Goal: Task Accomplishment & Management: Manage account settings

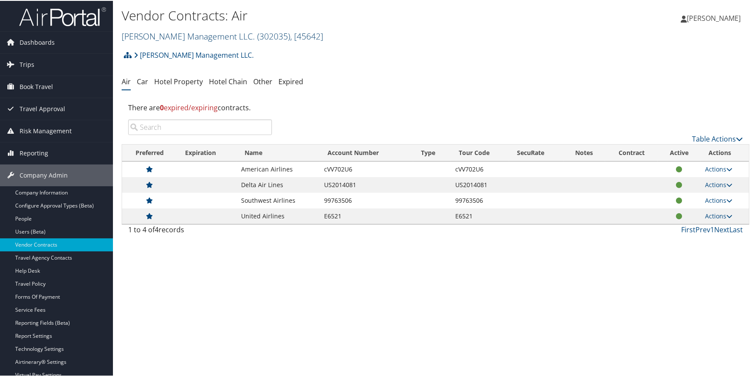
click at [173, 31] on link "Jim N Nicks Management LLC. ( 302035 ) , [ 45642 ]" at bounding box center [223, 36] width 202 height 12
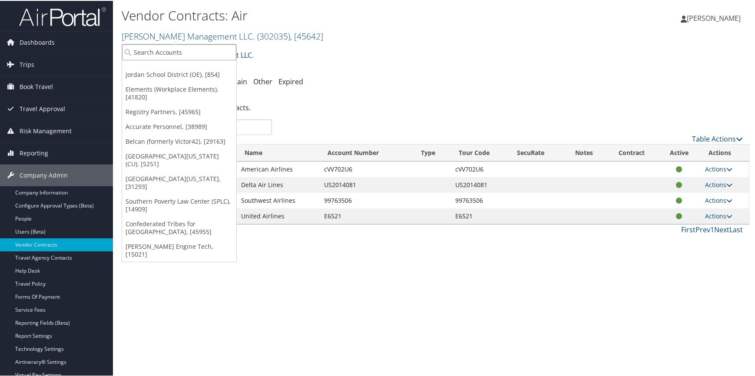
click at [156, 57] on input "search" at bounding box center [179, 51] width 114 height 16
type input "flex"
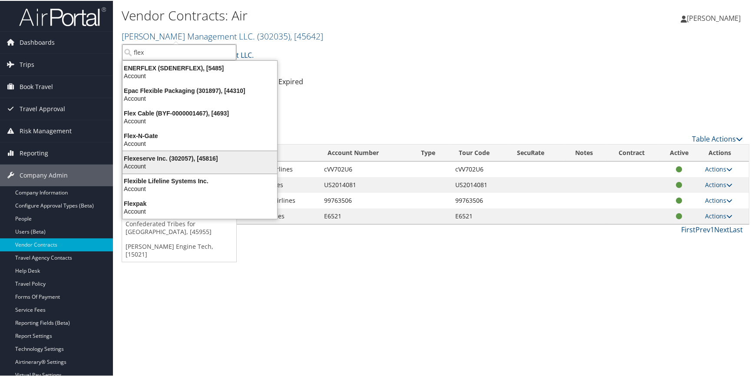
click at [164, 159] on div "Flexeserve Inc. (302057), [45816]" at bounding box center [199, 158] width 165 height 8
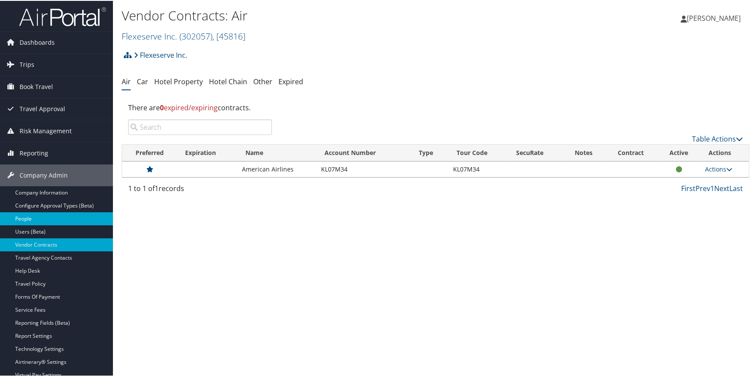
click at [52, 217] on link "People" at bounding box center [56, 218] width 113 height 13
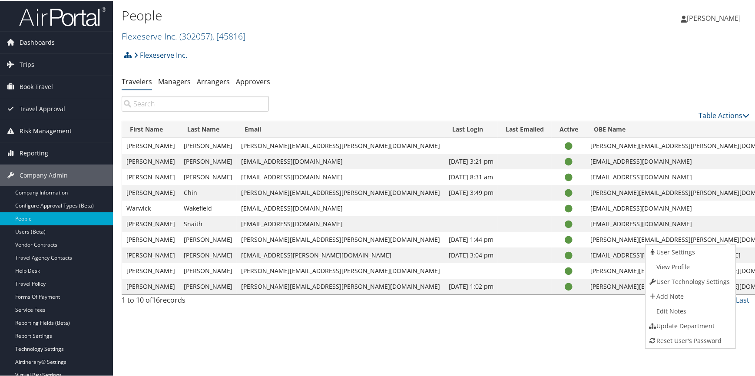
click at [687, 268] on link "View Profile" at bounding box center [689, 266] width 88 height 15
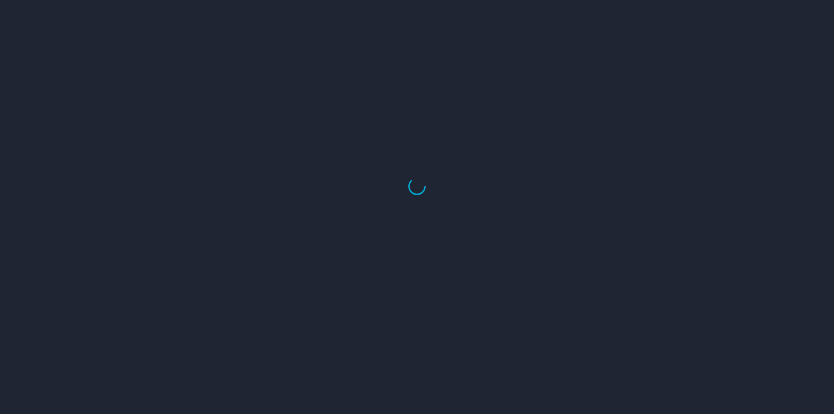
select select "US"
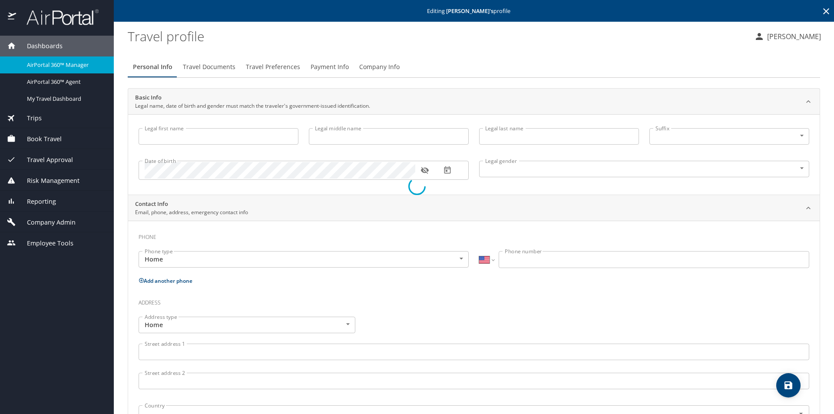
type input "Conrad"
type input "Wesley"
type input "Randell II"
type input "Male"
select select "US"
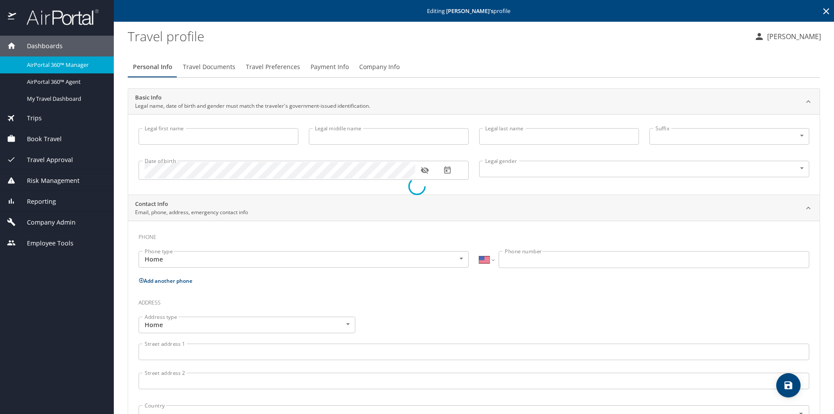
select select "US"
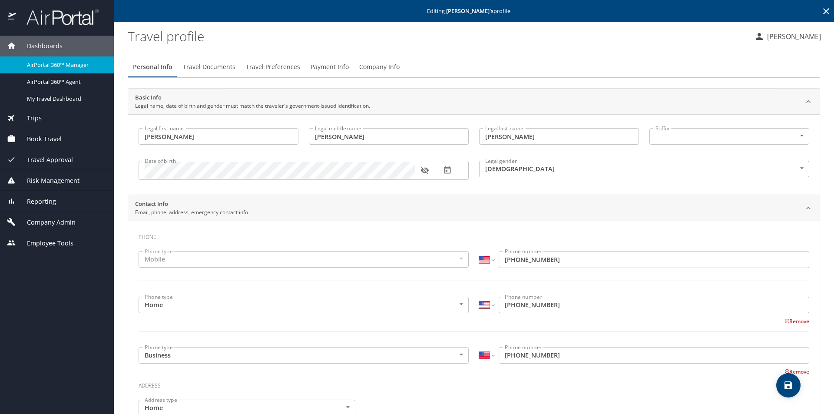
click at [257, 65] on span "Travel Preferences" at bounding box center [273, 67] width 54 height 11
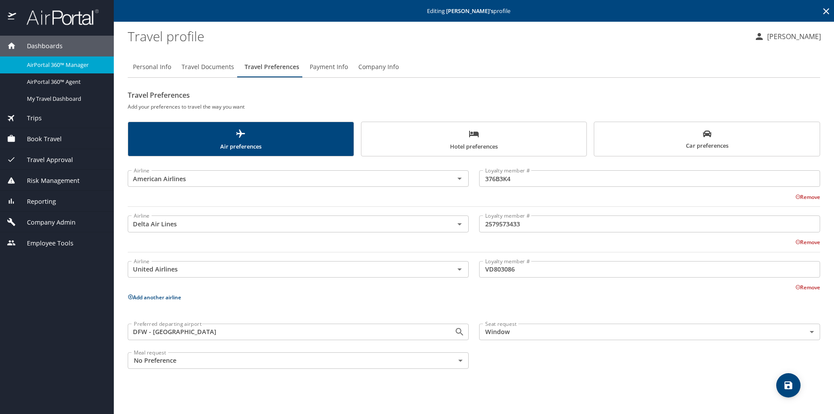
click at [203, 65] on span "Travel Documents" at bounding box center [208, 67] width 53 height 11
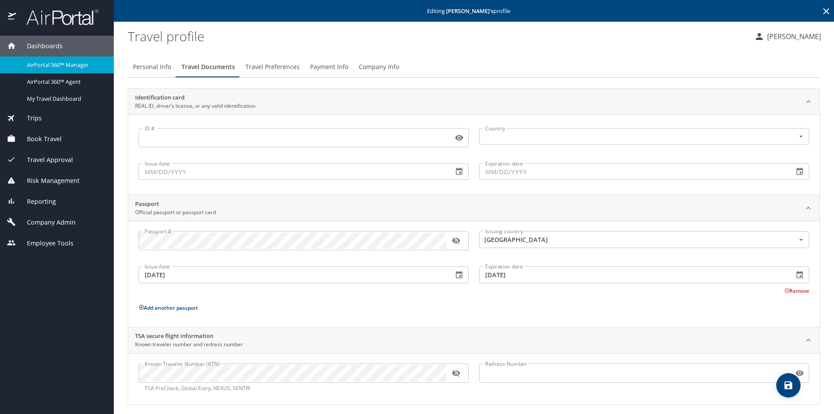
scroll to position [5, 0]
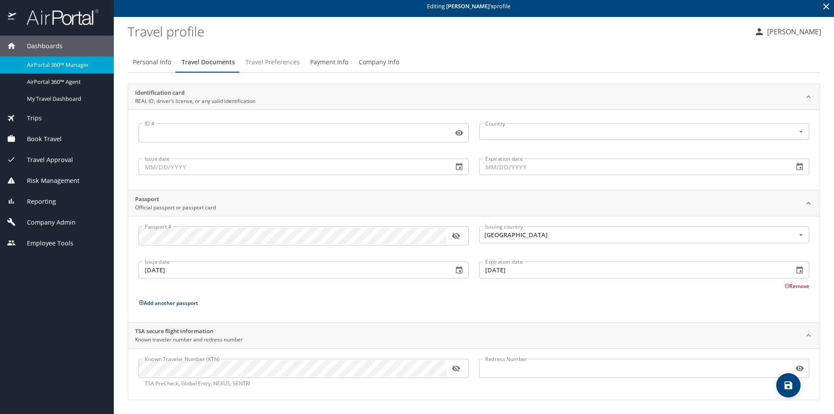
click at [260, 62] on span "Travel Preferences" at bounding box center [272, 62] width 54 height 11
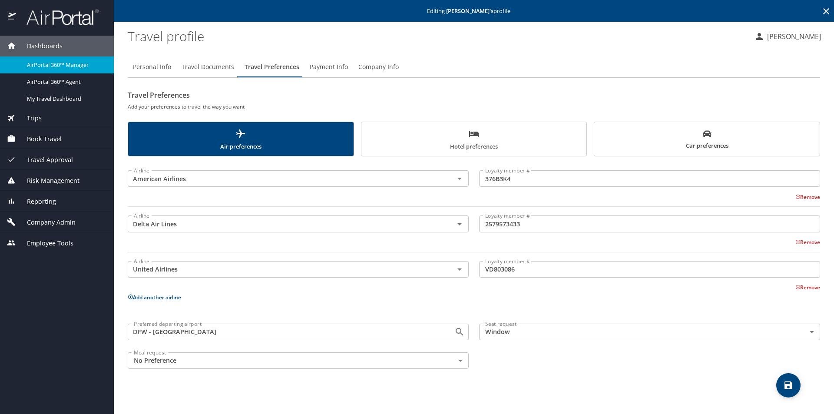
click at [39, 138] on span "Book Travel" at bounding box center [39, 139] width 46 height 10
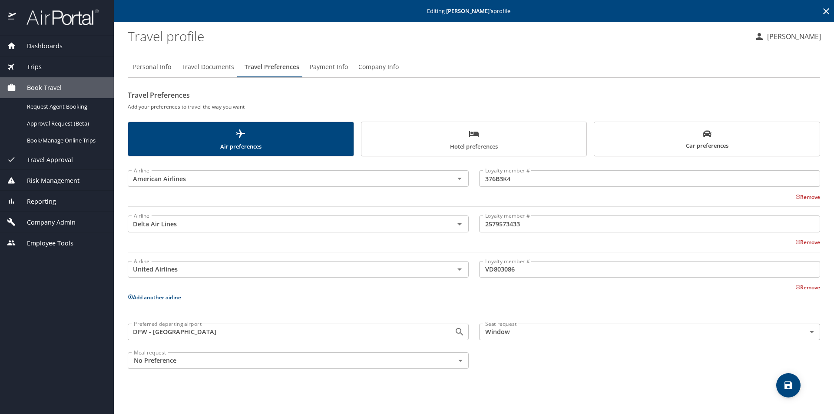
click at [40, 68] on span "Trips" at bounding box center [29, 67] width 26 height 10
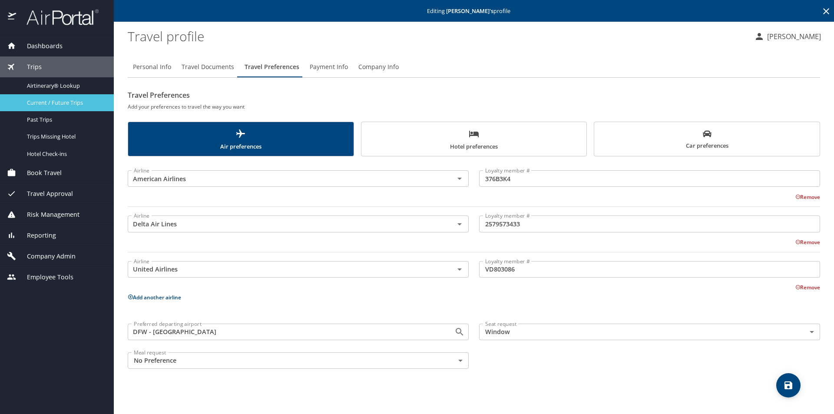
click at [63, 103] on span "Current / Future Trips" at bounding box center [65, 103] width 76 height 8
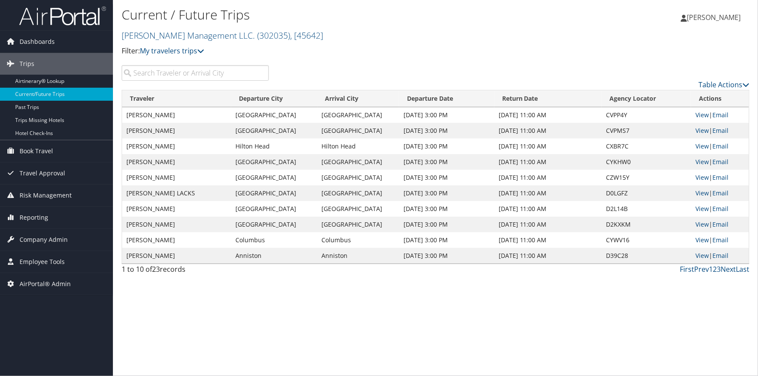
click at [158, 73] on input "search" at bounding box center [195, 73] width 147 height 16
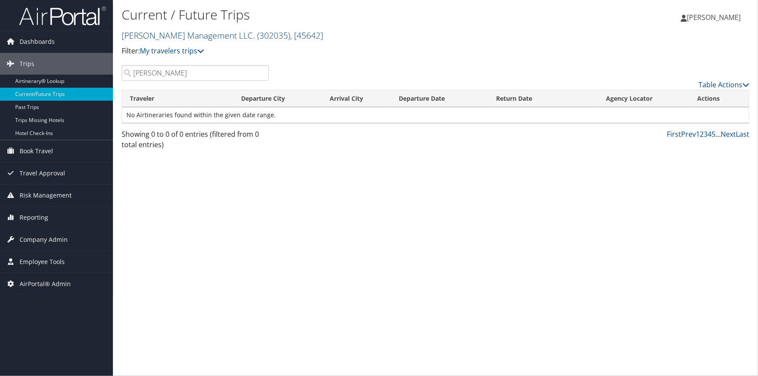
type input "conrad"
click at [212, 34] on link "Jim N Nicks Management LLC. ( 302035 ) , [ 45642 ]" at bounding box center [223, 36] width 202 height 12
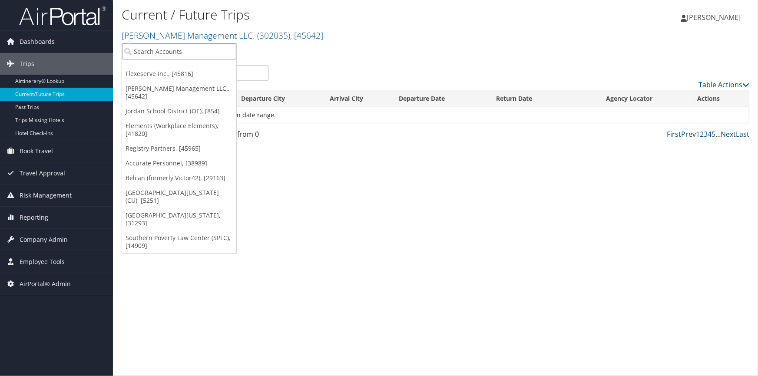
click at [192, 50] on input "search" at bounding box center [179, 51] width 114 height 16
click at [177, 73] on link "Flexeserve Inc., [45816]" at bounding box center [179, 73] width 114 height 15
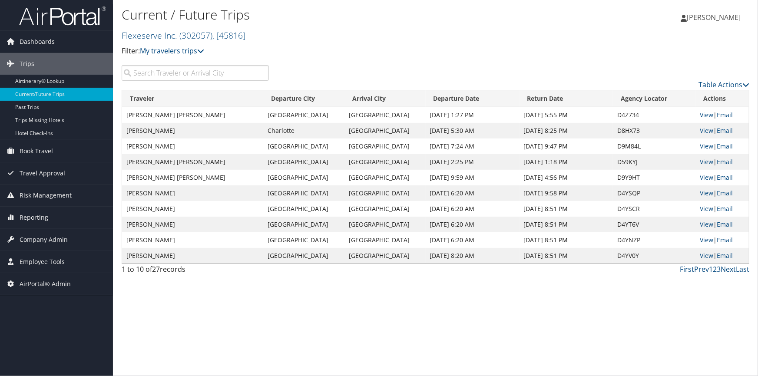
click at [177, 73] on input "search" at bounding box center [195, 73] width 147 height 16
click at [703, 114] on link "View" at bounding box center [706, 115] width 13 height 8
click at [57, 243] on span "Company Admin" at bounding box center [44, 240] width 48 height 22
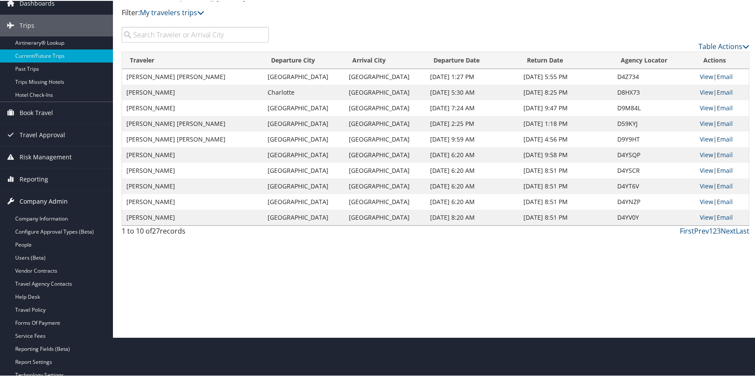
scroll to position [79, 0]
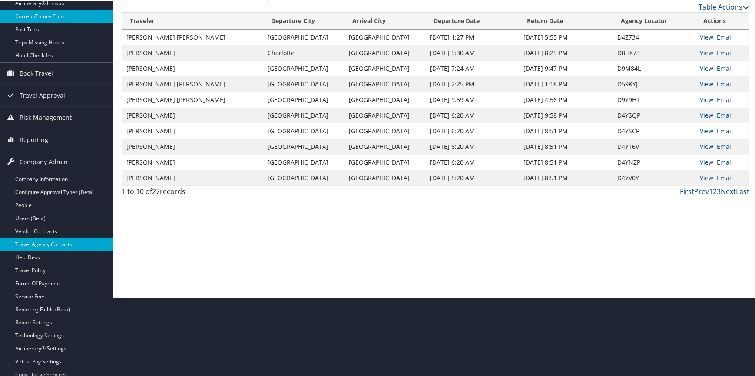
click at [65, 243] on link "Travel Agency Contacts" at bounding box center [56, 243] width 113 height 13
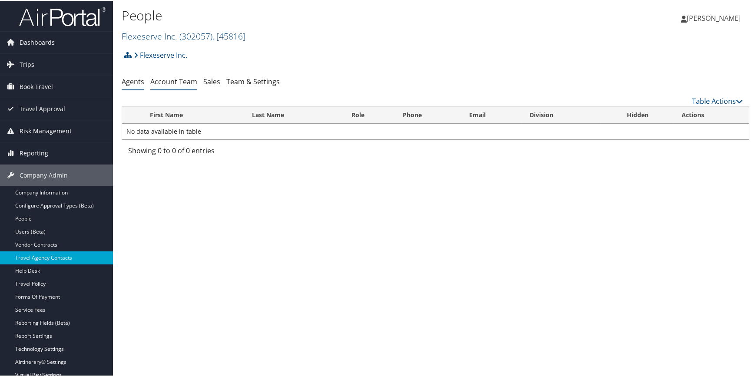
click at [175, 87] on li "Account Team" at bounding box center [173, 81] width 47 height 16
click at [165, 78] on link "Account Team" at bounding box center [173, 81] width 47 height 10
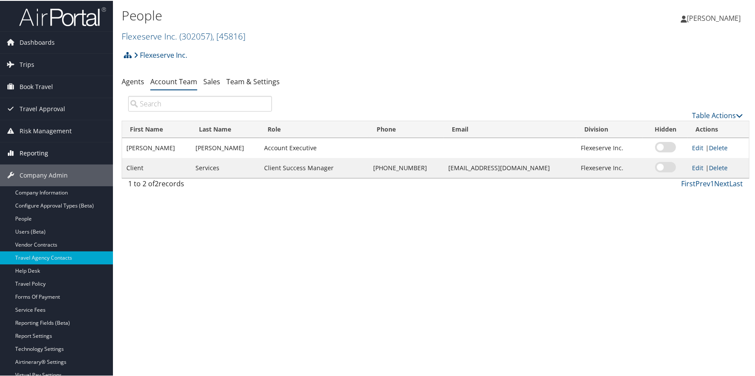
click at [33, 153] on span "Reporting" at bounding box center [34, 153] width 29 height 22
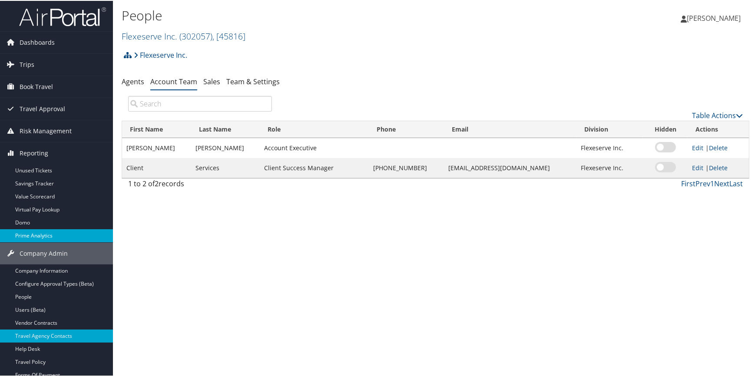
click at [36, 236] on link "Prime Analytics" at bounding box center [56, 234] width 113 height 13
click at [172, 38] on link "Flexeserve Inc. ( 302057 ) , [ 45816 ]" at bounding box center [184, 36] width 124 height 12
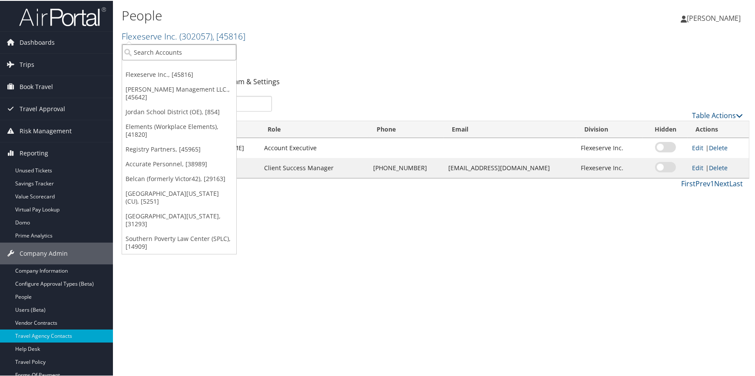
click at [167, 50] on input "search" at bounding box center [179, 51] width 114 height 16
type input "lausd"
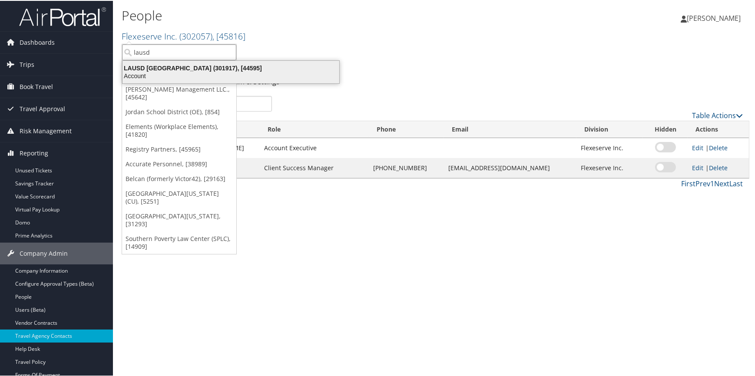
click at [212, 64] on div "LAUSD Los Angeles Unified School District (301917), [44595]" at bounding box center [230, 67] width 227 height 8
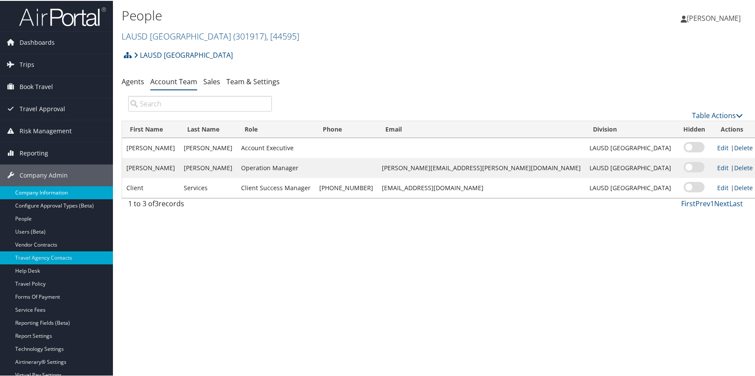
click at [50, 191] on link "Company Information" at bounding box center [56, 191] width 113 height 13
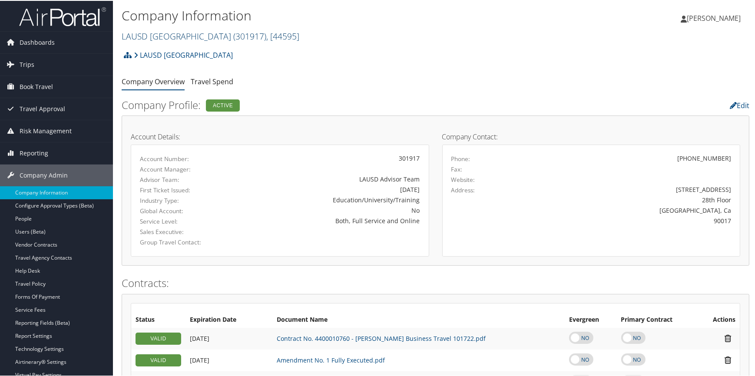
click at [177, 33] on link "LAUSD [GEOGRAPHIC_DATA] ( 301917 ) , [ 44595 ]" at bounding box center [211, 36] width 178 height 12
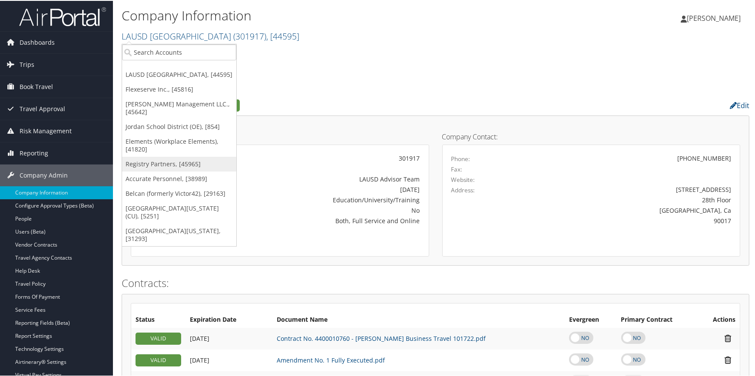
click at [145, 169] on link "Registry Partners, [45965]" at bounding box center [179, 163] width 114 height 15
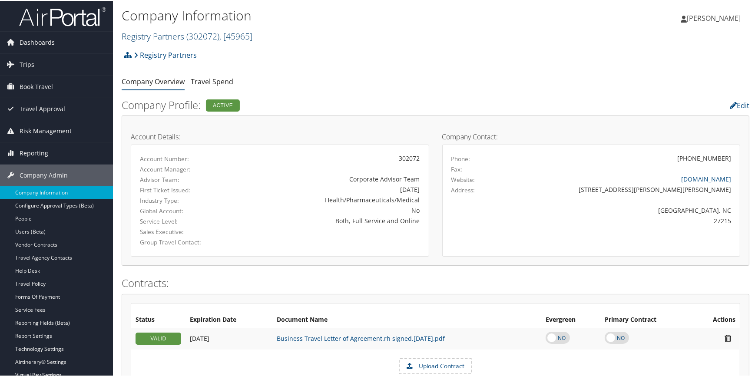
click at [172, 36] on link "Registry Partners ( 302072 ) , [ 45965 ]" at bounding box center [187, 36] width 131 height 12
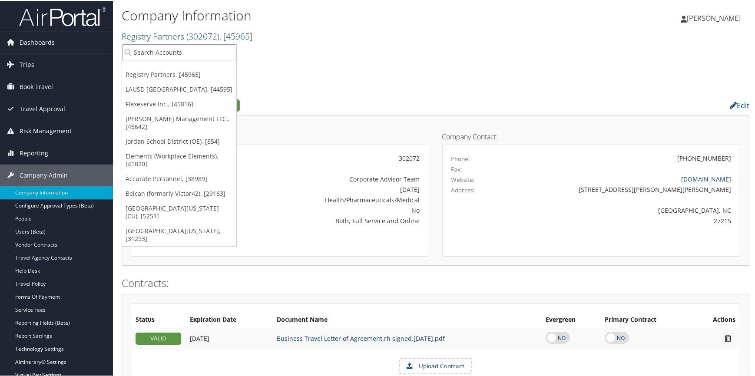
click at [164, 55] on input "search" at bounding box center [179, 51] width 114 height 16
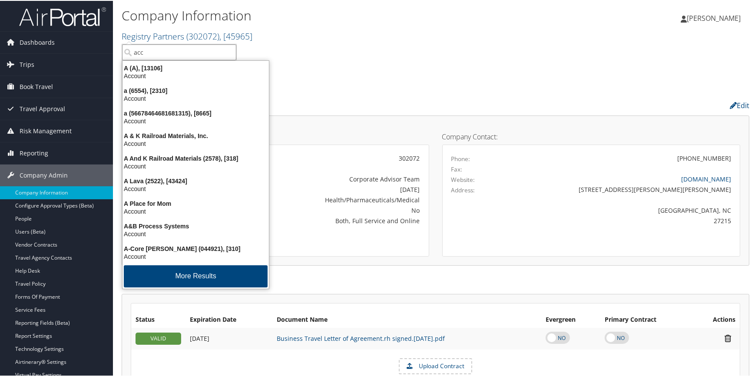
type input "accu"
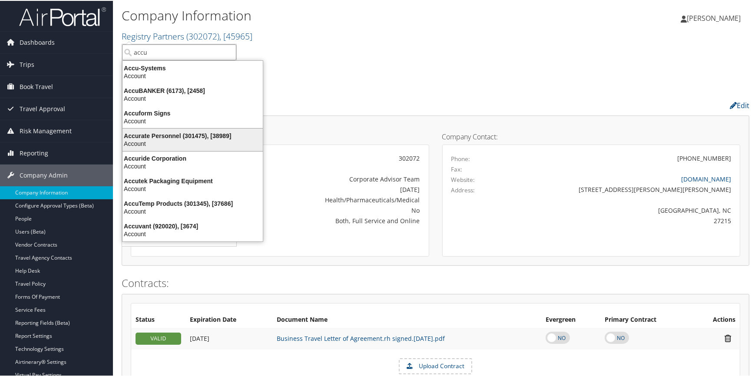
click at [176, 134] on div "Accurate Personnel (301475), [38989]" at bounding box center [192, 135] width 151 height 8
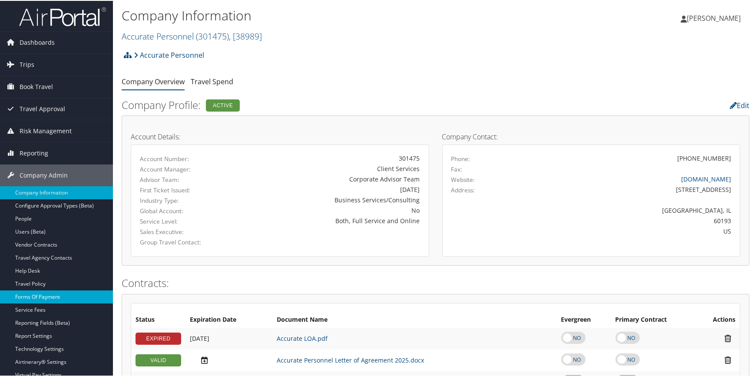
click at [53, 297] on link "Forms Of Payment" at bounding box center [56, 296] width 113 height 13
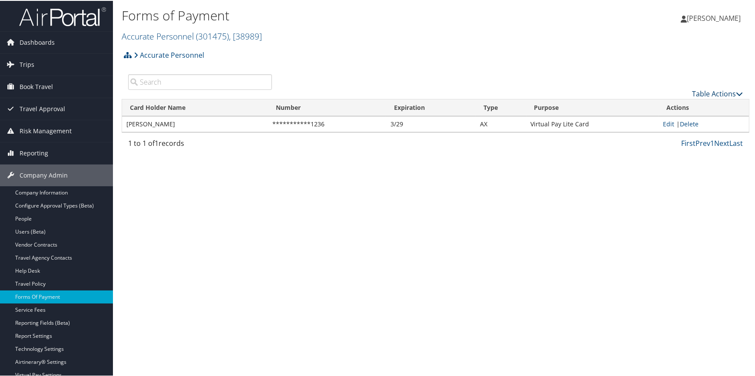
click at [692, 93] on link "Table Actions" at bounding box center [717, 93] width 51 height 10
click at [646, 104] on link "New Record" at bounding box center [689, 106] width 114 height 15
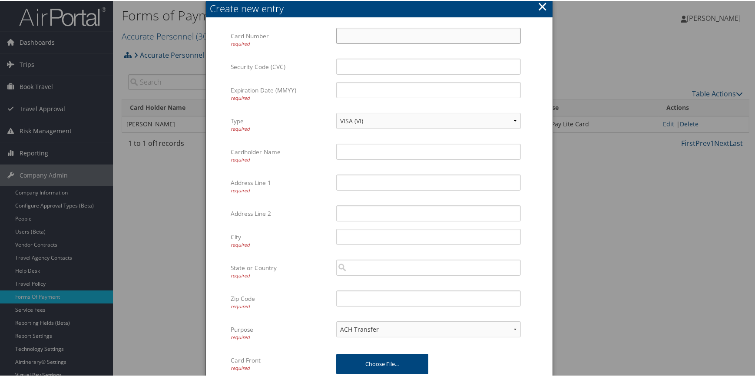
click at [347, 39] on input "Card Number required" at bounding box center [428, 35] width 185 height 16
type input "372725237271533"
click at [352, 61] on input "Security Code (CVC)" at bounding box center [428, 66] width 185 height 16
type input "9891"
click at [353, 89] on input "Expiration Date (MMYY) required" at bounding box center [428, 89] width 185 height 16
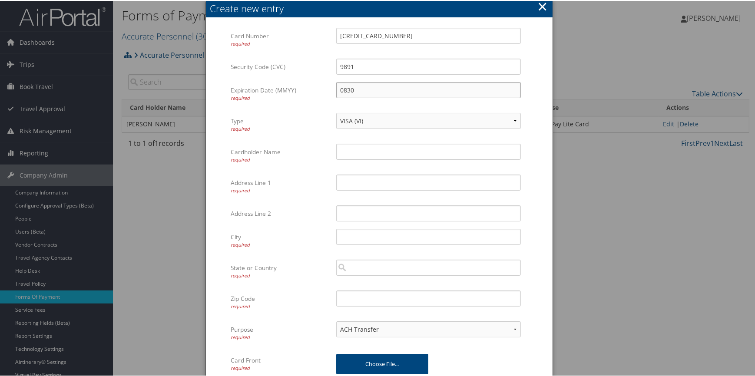
type input "0830"
click at [357, 152] on input "Cardholder Name required" at bounding box center [428, 151] width 185 height 16
drag, startPoint x: 414, startPoint y: 33, endPoint x: 225, endPoint y: 22, distance: 189.3
click at [225, 22] on div "Card Number required 372725237271533 Multiple values The selected items contain…" at bounding box center [379, 246] width 347 height 456
click at [543, 3] on button "×" at bounding box center [542, 5] width 10 height 17
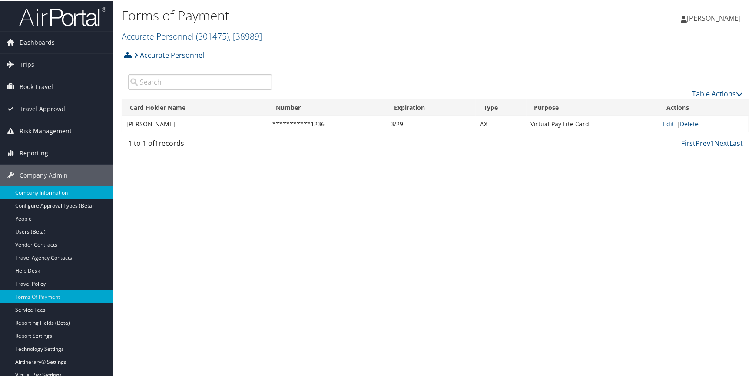
click at [77, 196] on link "Company Information" at bounding box center [56, 191] width 113 height 13
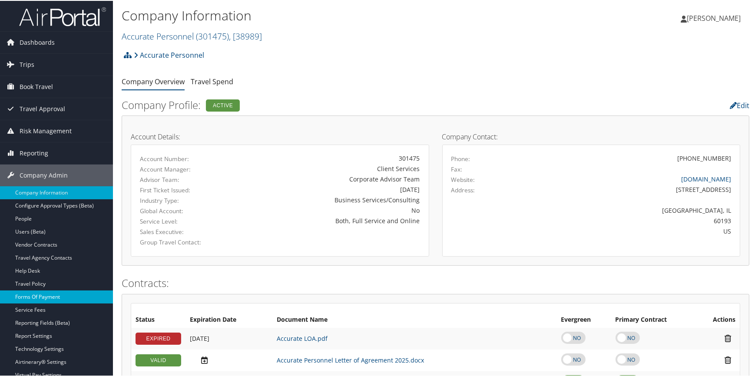
click at [48, 295] on link "Forms Of Payment" at bounding box center [56, 296] width 113 height 13
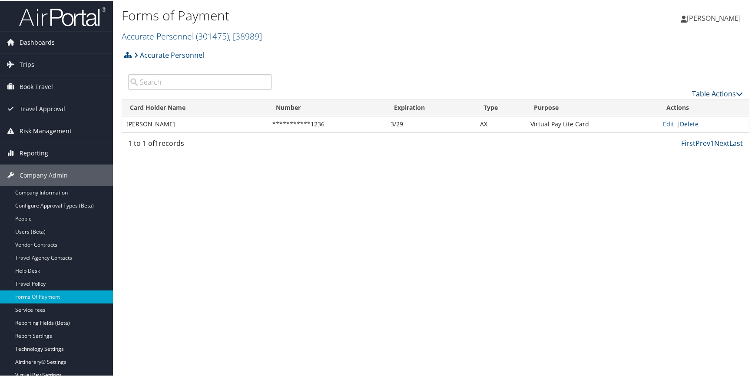
click at [704, 93] on link "Table Actions" at bounding box center [717, 93] width 51 height 10
click at [679, 105] on link "New Record" at bounding box center [689, 106] width 114 height 15
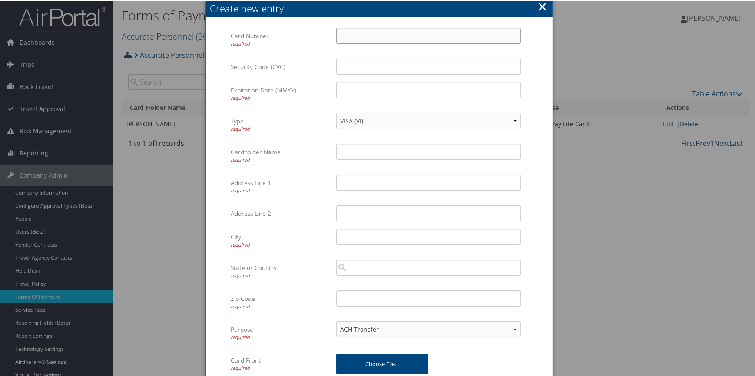
click at [349, 34] on input "Card Number required" at bounding box center [428, 35] width 185 height 16
paste input "[CREDIT_CARD_NUMBER]"
type input "[CREDIT_CARD_NUMBER]"
click at [360, 64] on input "Security Code (CVC)" at bounding box center [428, 66] width 185 height 16
type input "9891"
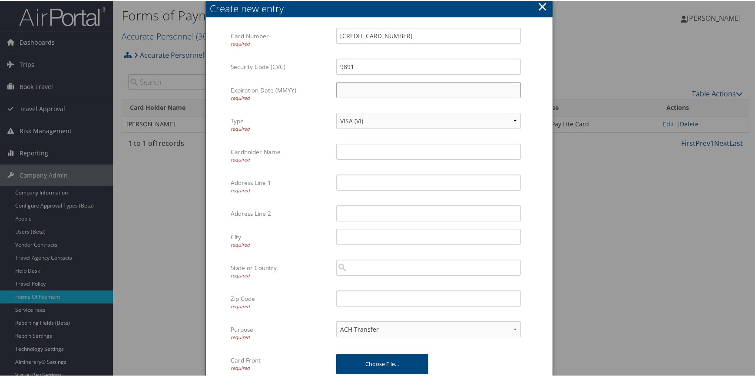
click at [358, 88] on input "Expiration Date (MMYY) required" at bounding box center [428, 89] width 185 height 16
type input "0830"
click at [351, 149] on input "Cardholder Name required" at bounding box center [428, 151] width 185 height 16
type input "[PERSON_NAME]"
click at [351, 181] on input "Address Line 1 required" at bounding box center [428, 182] width 185 height 16
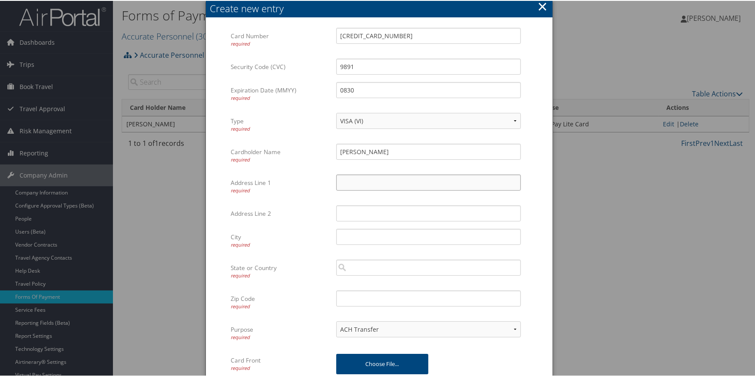
type input "2"
type input "[STREET_ADDRESS]"
click at [346, 245] on div "Multiple values The selected items contain different values for this input. To …" at bounding box center [429, 239] width 198 height 23
click at [349, 232] on input "City required" at bounding box center [428, 236] width 185 height 16
type input "[GEOGRAPHIC_DATA]"
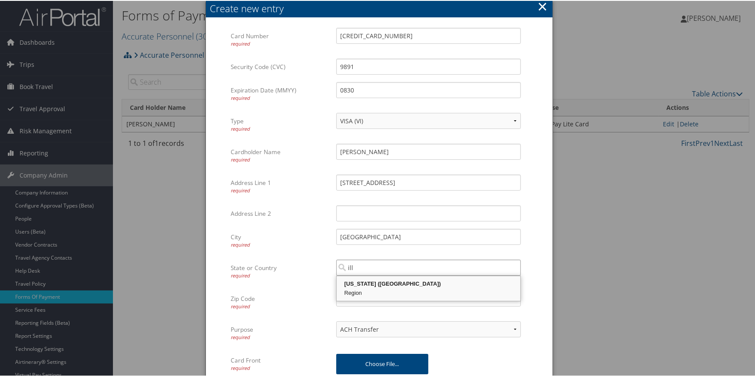
click at [349, 295] on div "Region" at bounding box center [428, 292] width 181 height 9
type input "[US_STATE]"
click at [352, 303] on input "Zip Code required" at bounding box center [428, 298] width 185 height 16
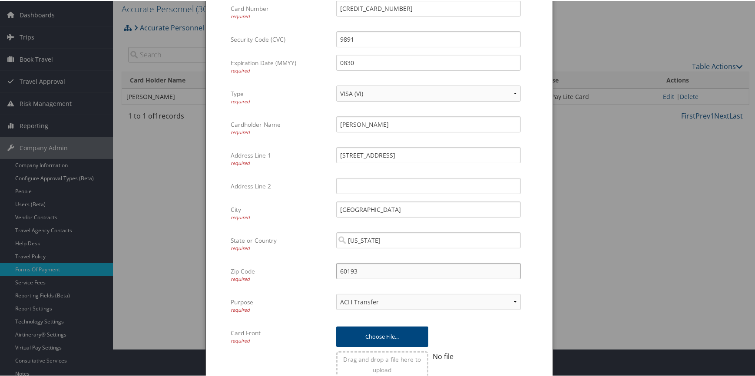
scroll to position [79, 0]
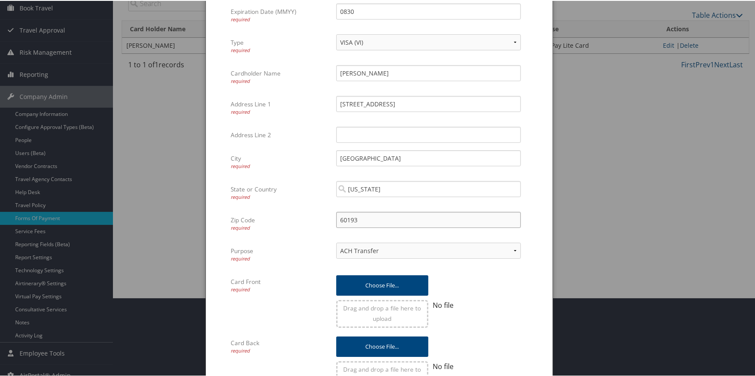
type input "60193"
click at [375, 251] on select "ACH Transfer Cash / Check (AR) Corporate Credit Card Ghost Credit Card Hotel Gu…" at bounding box center [428, 250] width 185 height 16
select select "2"
click at [336, 242] on select "ACH Transfer Cash / Check (AR) Corporate Credit Card Ghost Credit Card Hotel Gu…" at bounding box center [428, 250] width 185 height 16
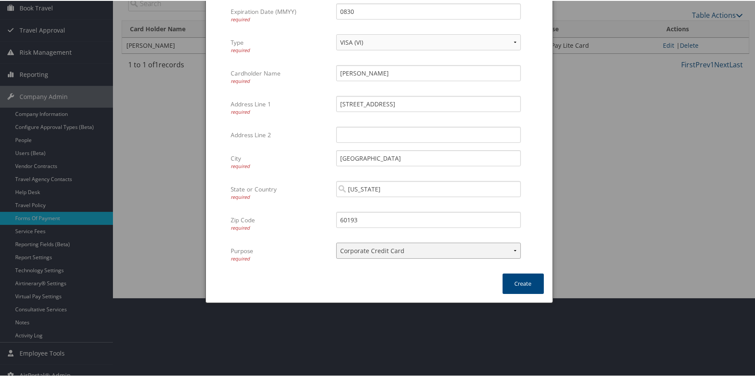
scroll to position [88, 0]
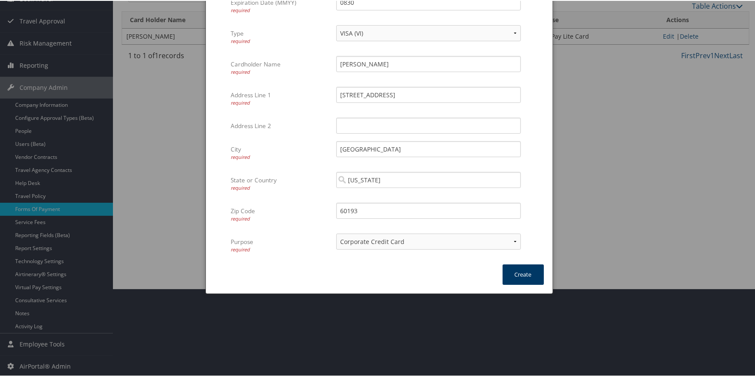
click at [514, 271] on button "Create" at bounding box center [523, 274] width 41 height 20
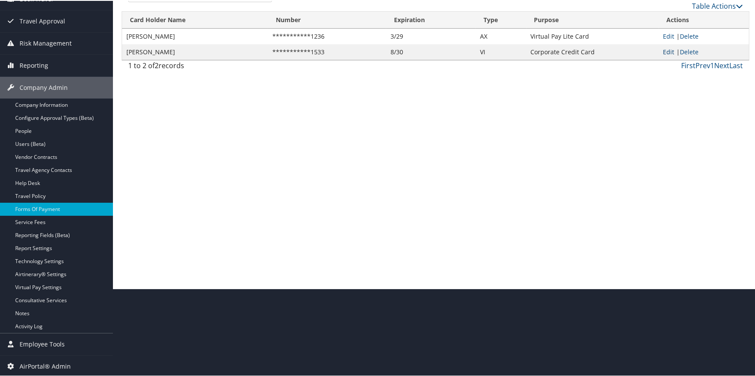
click at [665, 50] on link "Edit" at bounding box center [668, 51] width 11 height 8
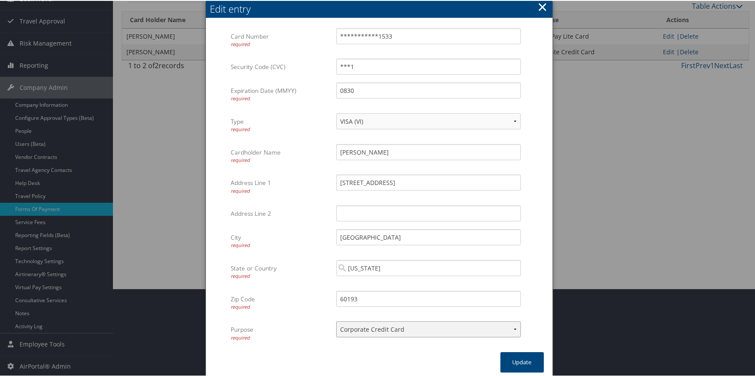
click at [374, 327] on select "ACH Transfer Cash / Check (AR) Corporate Credit Card Ghost Credit Card Hotel Gu…" at bounding box center [428, 329] width 185 height 16
select select "15"
click at [336, 321] on select "ACH Transfer Cash / Check (AR) Corporate Credit Card Ghost Credit Card Hotel Gu…" at bounding box center [428, 329] width 185 height 16
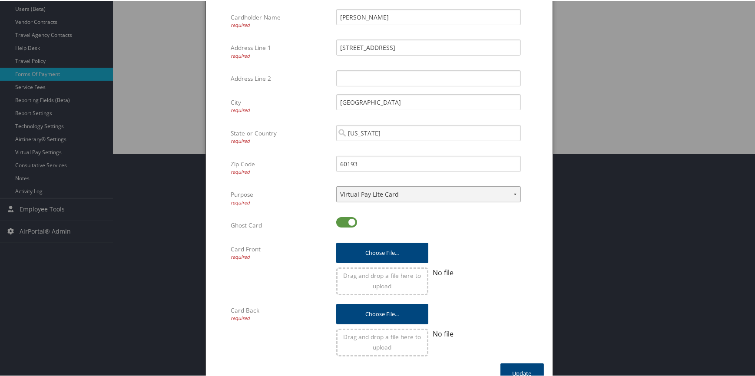
scroll to position [237, 0]
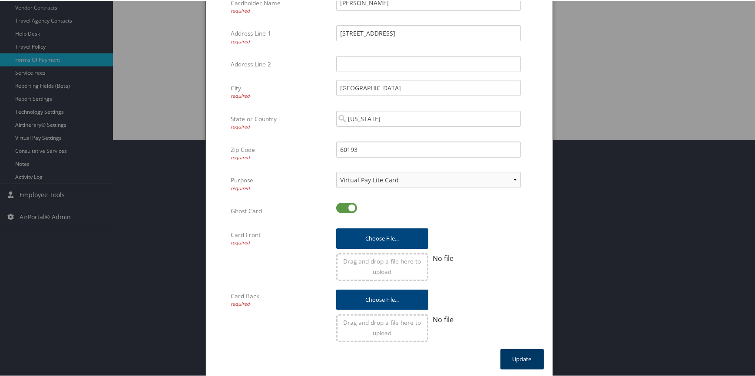
click at [515, 350] on button "Update" at bounding box center [521, 358] width 43 height 20
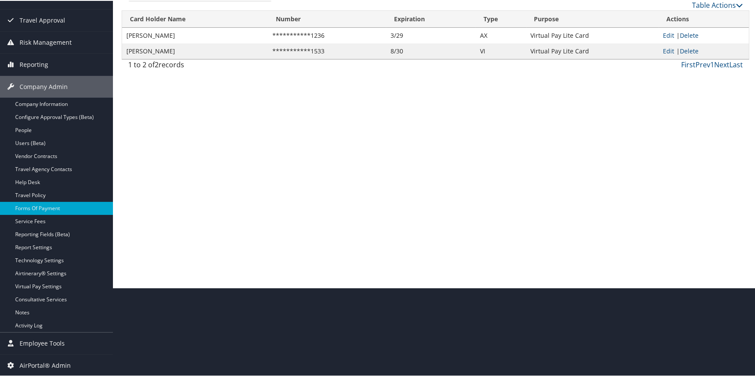
scroll to position [88, 0]
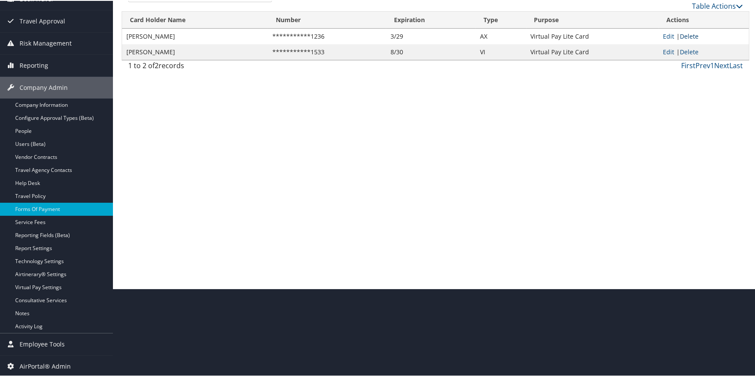
click at [687, 36] on link "Delete" at bounding box center [689, 35] width 19 height 8
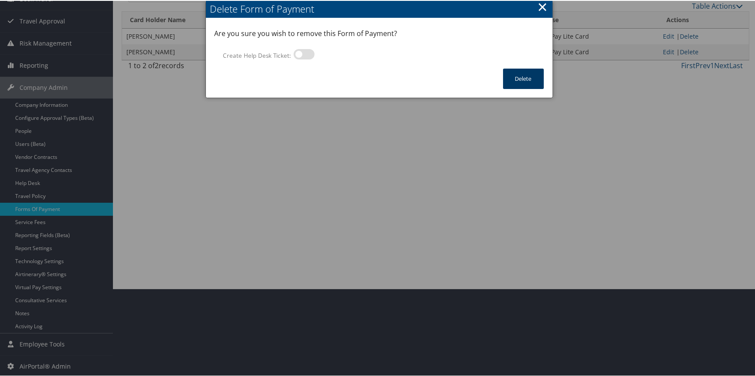
click at [518, 77] on button "Delete" at bounding box center [523, 78] width 41 height 20
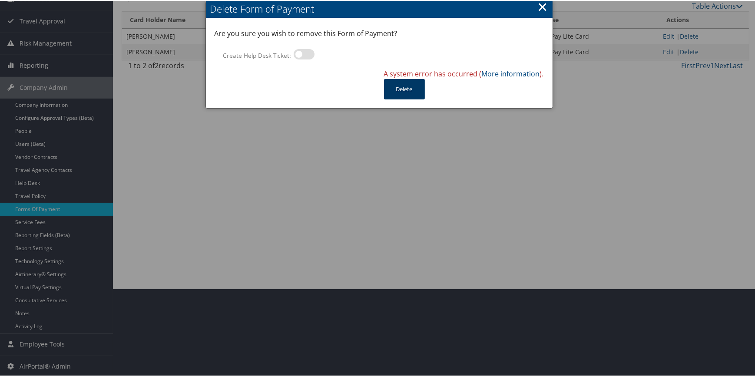
click at [405, 86] on button "Delete" at bounding box center [404, 88] width 41 height 20
click at [300, 49] on label at bounding box center [304, 53] width 21 height 10
click at [300, 52] on input "Create Help Desk Ticket:" at bounding box center [301, 55] width 6 height 6
checkbox input "true"
click at [543, 5] on button "×" at bounding box center [542, 5] width 10 height 17
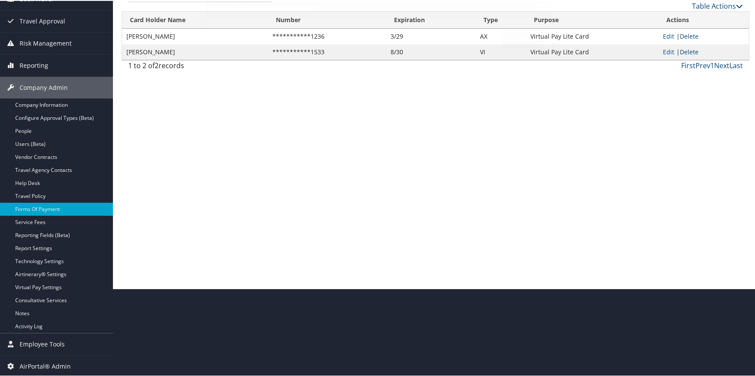
click at [329, 165] on div "Forms of Payment Accurate Personnel ( 301475 ) , [ 38989 ] Accurate Personnel R…" at bounding box center [435, 100] width 645 height 376
click at [43, 282] on link "Virtual Pay Settings" at bounding box center [56, 286] width 113 height 13
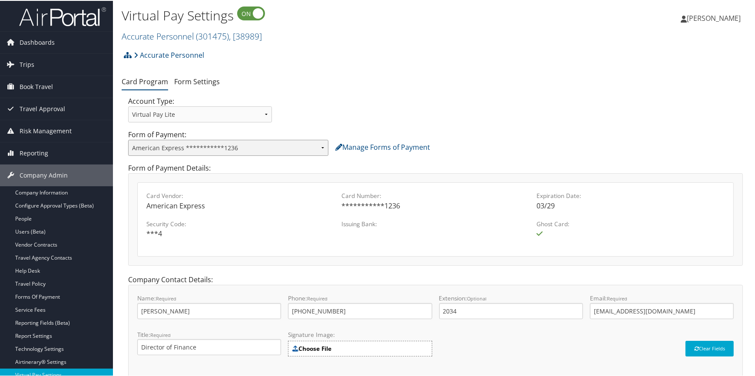
click at [314, 148] on select "**********" at bounding box center [228, 147] width 200 height 16
select select "2154"
click at [128, 139] on select "**********" at bounding box center [228, 147] width 200 height 16
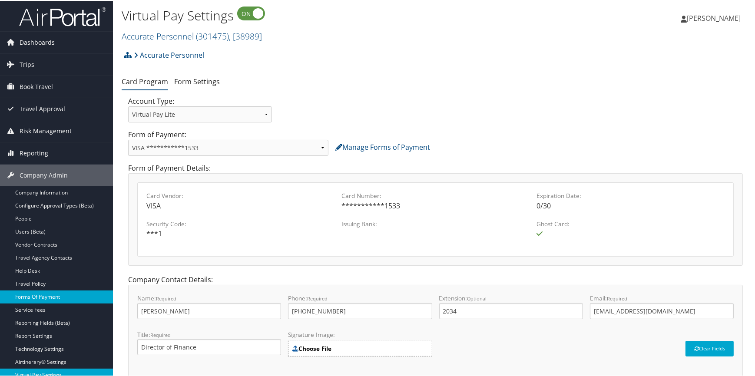
click at [34, 294] on link "Forms Of Payment" at bounding box center [56, 296] width 113 height 13
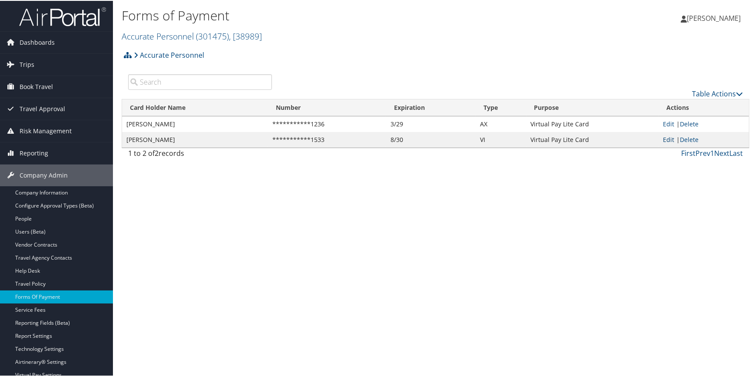
click at [663, 140] on link "Edit" at bounding box center [668, 139] width 11 height 8
select select "15"
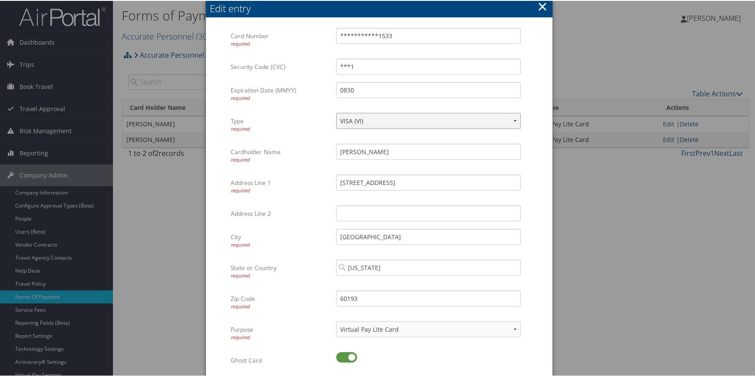
click at [356, 120] on select "VISA (VI) Mastercard ([GEOGRAPHIC_DATA]) American Express (AX) Discover (DS) Am…" at bounding box center [428, 120] width 185 height 16
select select "AX"
click at [336, 112] on select "VISA (VI) Mastercard ([GEOGRAPHIC_DATA]) American Express (AX) Discover (DS) Am…" at bounding box center [428, 120] width 185 height 16
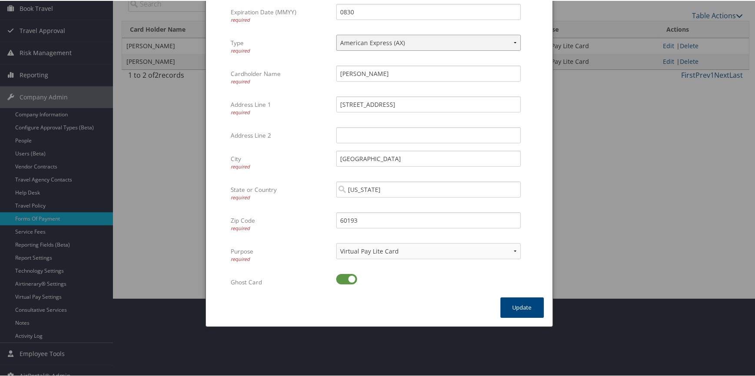
scroll to position [79, 0]
click at [521, 301] on button "Update" at bounding box center [521, 306] width 43 height 20
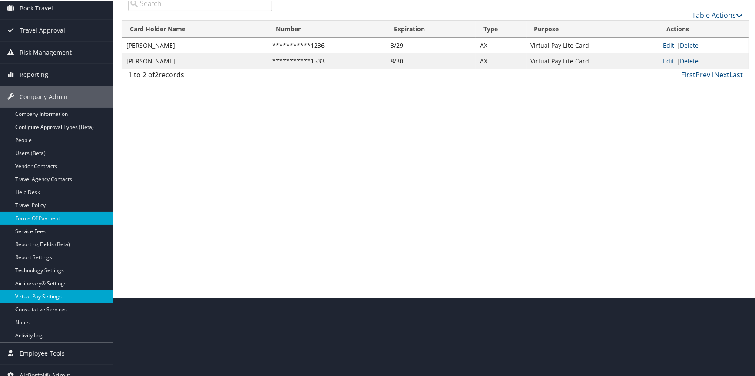
click at [45, 293] on link "Virtual Pay Settings" at bounding box center [56, 295] width 113 height 13
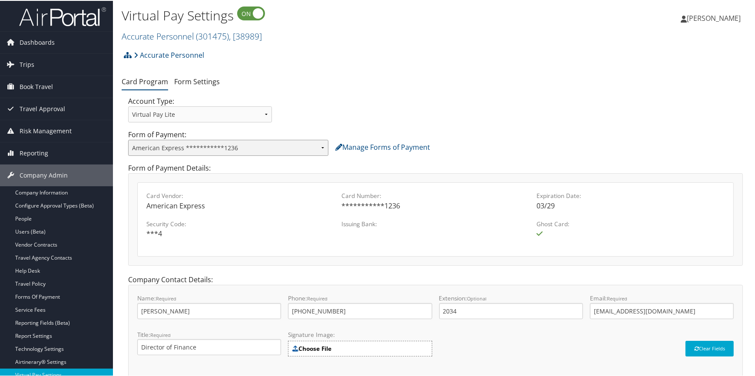
click at [232, 148] on select "**********" at bounding box center [228, 147] width 200 height 16
select select "2154"
click at [128, 139] on select "**********" at bounding box center [228, 147] width 200 height 16
click at [482, 100] on div "Account Type: Select Virtual Pay Type... Virtual Pay Lite WEX US Bank Comdata A…" at bounding box center [436, 111] width 628 height 33
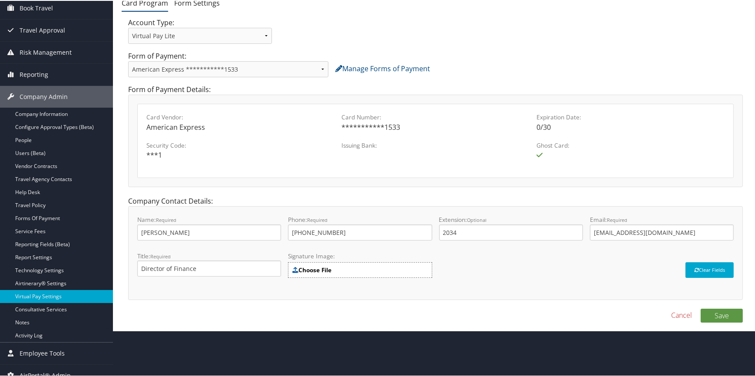
scroll to position [88, 0]
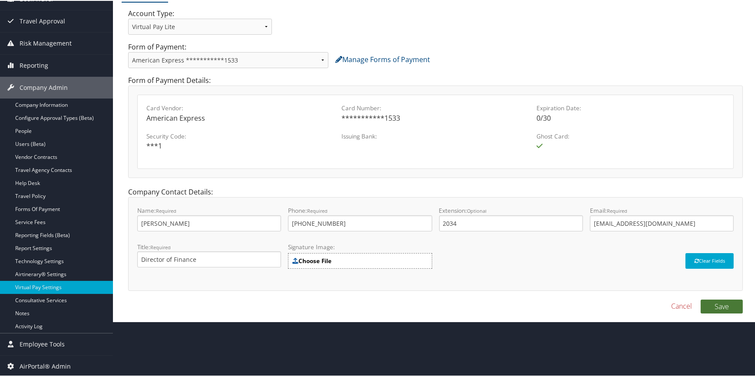
click at [729, 306] on button "Save" at bounding box center [722, 306] width 42 height 14
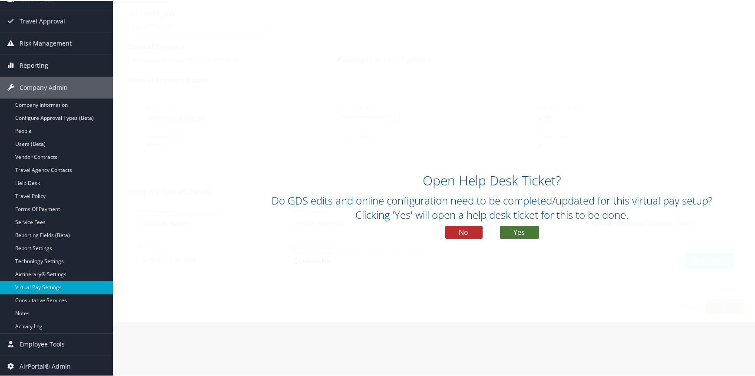
click at [517, 234] on button "Yes" at bounding box center [519, 231] width 39 height 13
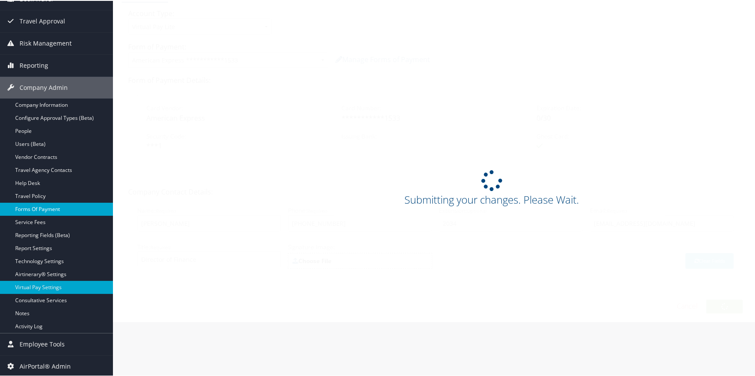
click at [41, 207] on link "Forms Of Payment" at bounding box center [56, 208] width 113 height 13
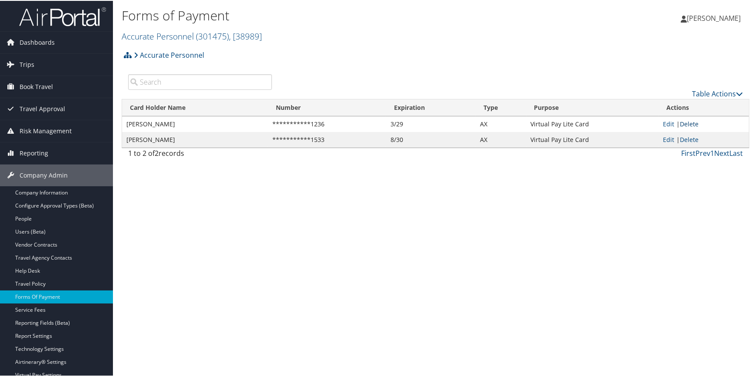
click at [692, 121] on link "Delete" at bounding box center [689, 123] width 19 height 8
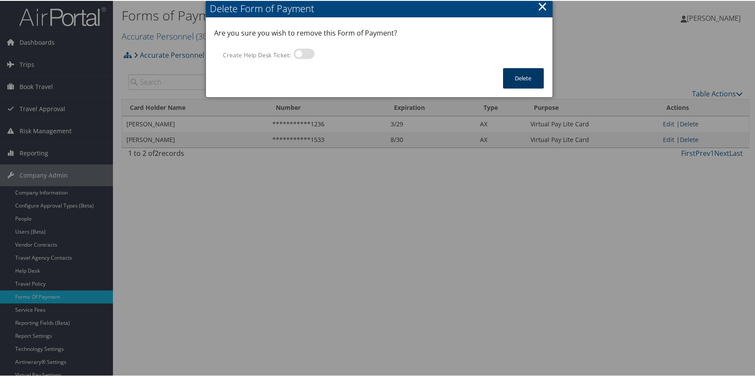
click at [528, 77] on button "Delete" at bounding box center [523, 77] width 41 height 20
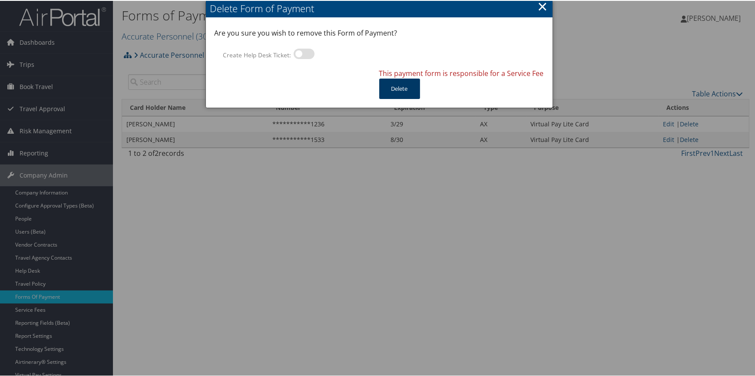
click at [412, 87] on button "Delete" at bounding box center [399, 88] width 41 height 20
click at [406, 87] on button "Delete" at bounding box center [399, 88] width 41 height 20
click at [51, 310] on div at bounding box center [379, 188] width 758 height 376
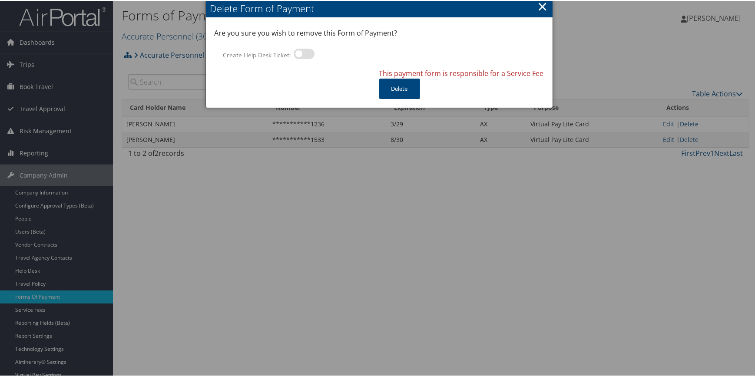
drag, startPoint x: 55, startPoint y: 295, endPoint x: 182, endPoint y: 219, distance: 148.2
click at [56, 295] on div at bounding box center [379, 188] width 758 height 376
click at [535, 5] on div "Delete Form of Payment" at bounding box center [381, 7] width 342 height 13
click at [544, 6] on button "×" at bounding box center [542, 5] width 10 height 17
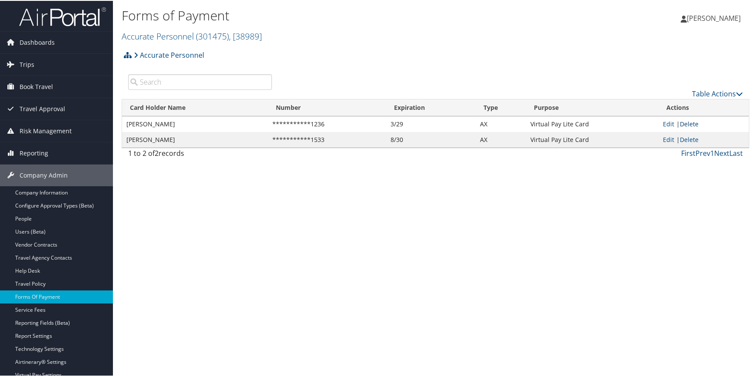
click at [681, 121] on link "Delete" at bounding box center [689, 123] width 19 height 8
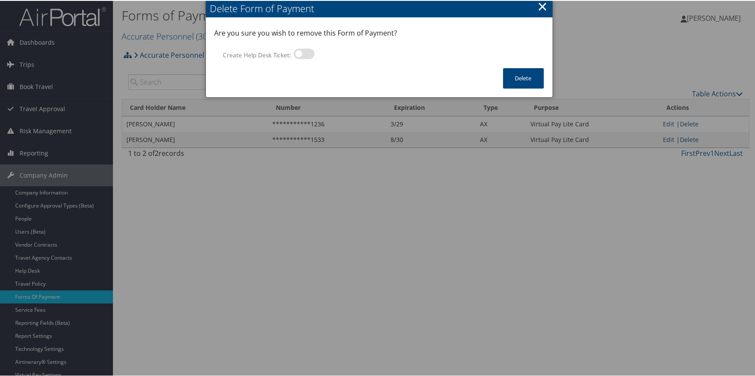
click at [542, 3] on button "×" at bounding box center [542, 5] width 10 height 17
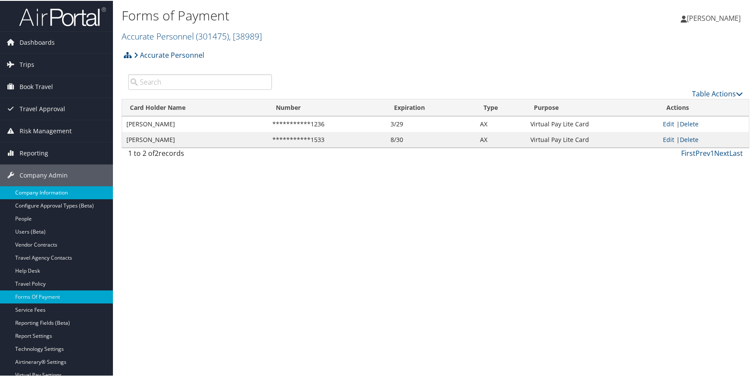
click at [76, 194] on link "Company Information" at bounding box center [56, 191] width 113 height 13
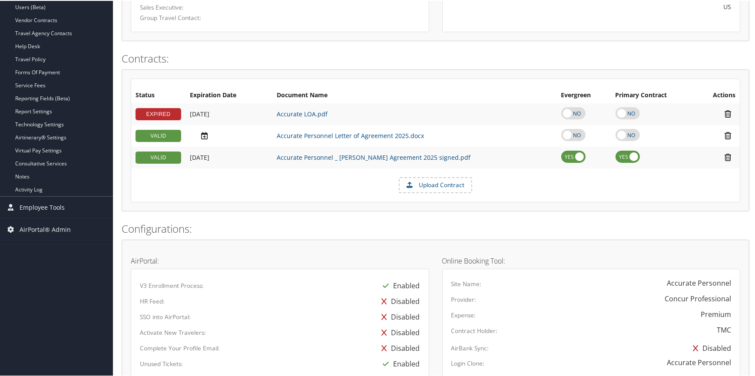
scroll to position [175, 0]
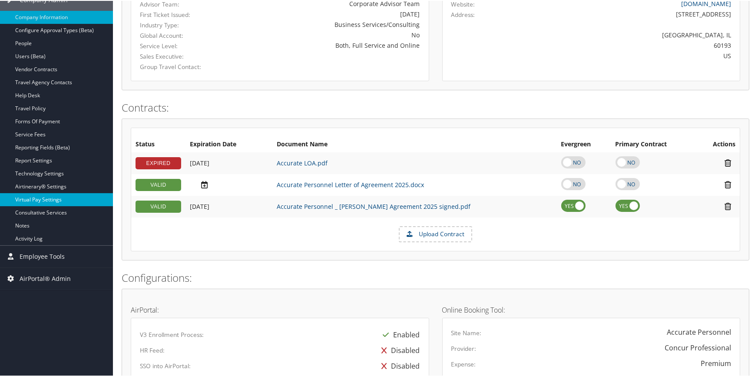
click at [44, 199] on link "Virtual Pay Settings" at bounding box center [56, 198] width 113 height 13
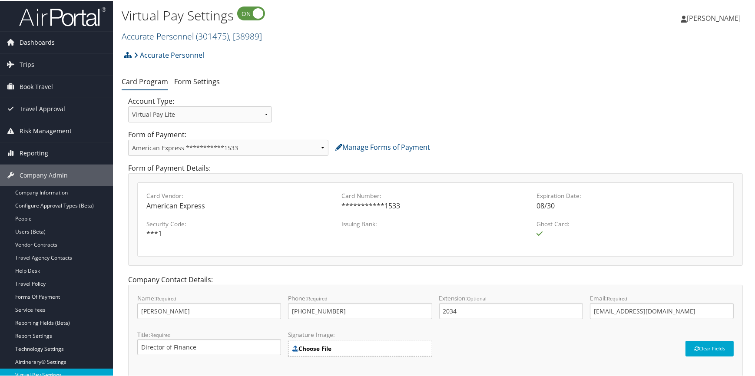
click at [204, 31] on span "( 301475 )" at bounding box center [212, 36] width 33 height 12
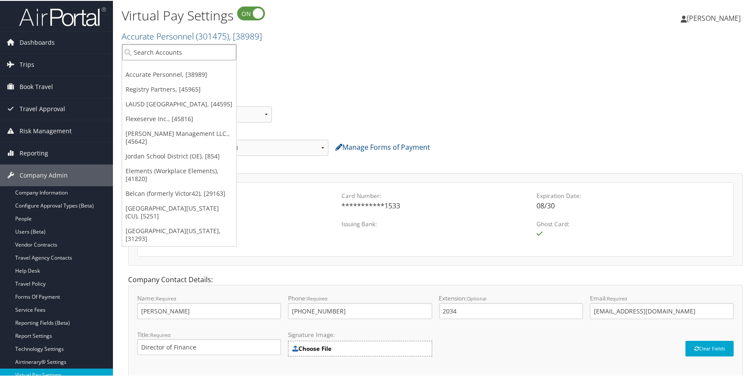
click at [164, 48] on input "search" at bounding box center [179, 51] width 114 height 16
type input "sct op"
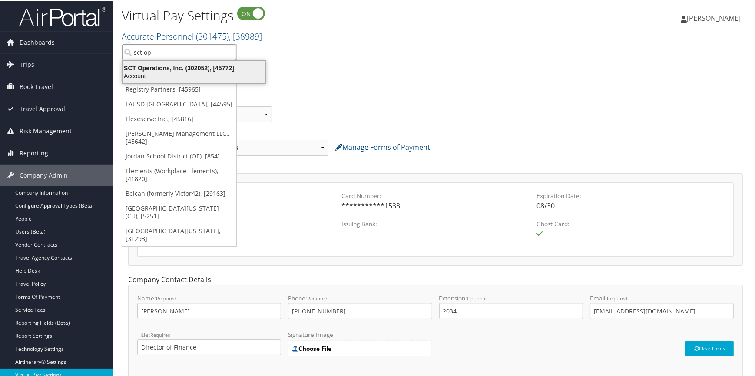
click at [169, 66] on div "SCT Operations, Inc. (302052), [45772]" at bounding box center [193, 67] width 153 height 8
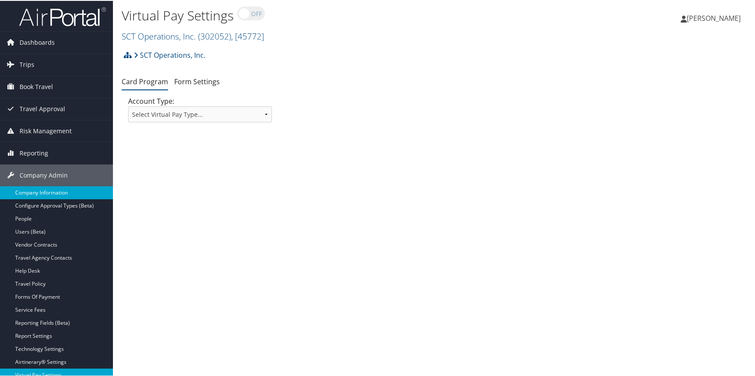
click at [43, 195] on link "Company Information" at bounding box center [56, 191] width 113 height 13
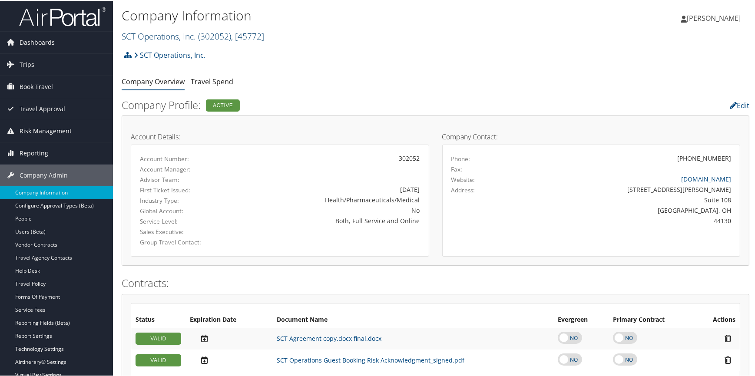
click at [143, 34] on link "SCT Operations, Inc. ( 302052 ) , [ 45772 ]" at bounding box center [193, 36] width 142 height 12
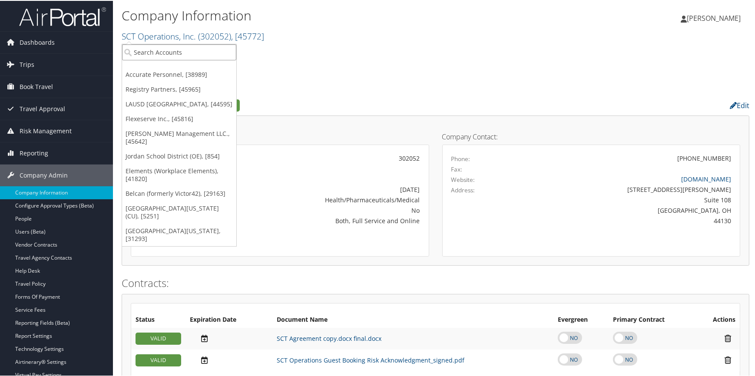
click at [135, 53] on input "search" at bounding box center [179, 51] width 114 height 16
type input "university of utah"
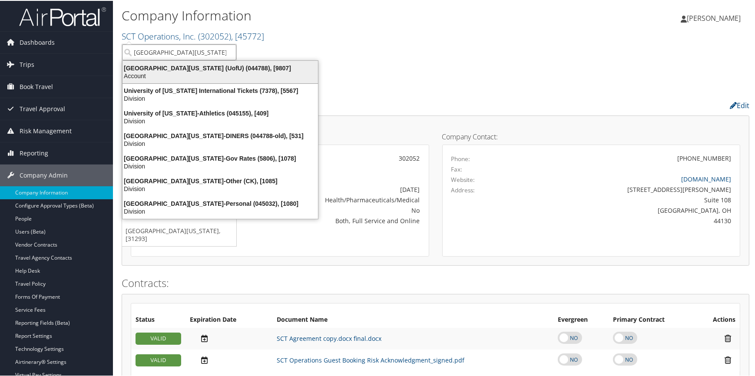
click at [198, 66] on div "University Of Utah (UofU) (044788), [9807]" at bounding box center [220, 67] width 206 height 8
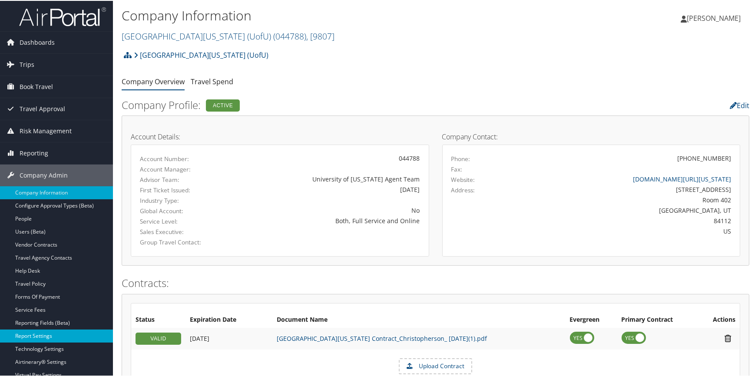
click at [50, 331] on link "Report Settings" at bounding box center [56, 335] width 113 height 13
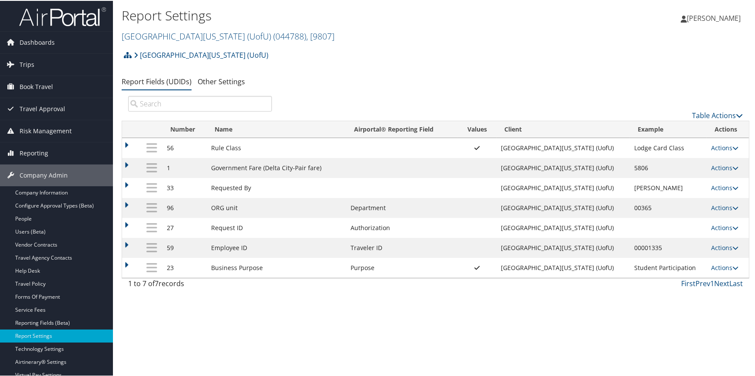
click at [493, 47] on div "[GEOGRAPHIC_DATA][US_STATE] (UofU) Account Structure [GEOGRAPHIC_DATA][US_STATE…" at bounding box center [436, 57] width 628 height 23
